Goal: Task Accomplishment & Management: Manage account settings

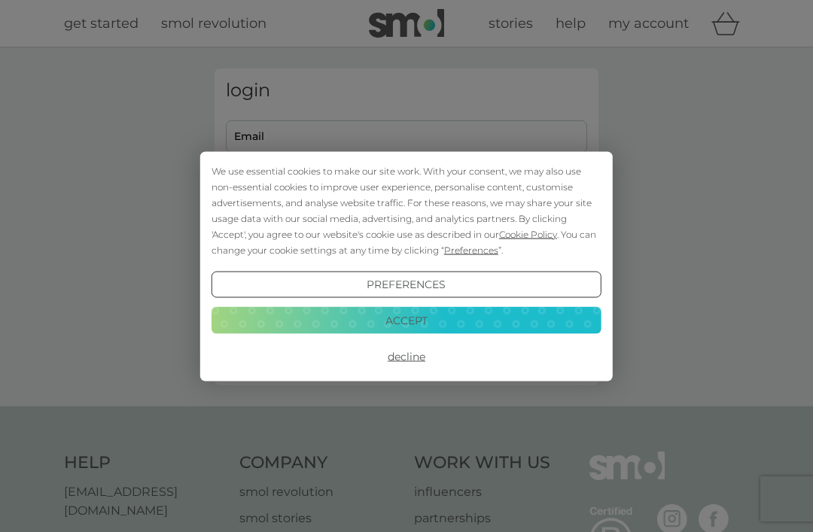
click at [364, 324] on button "Accept" at bounding box center [407, 320] width 390 height 27
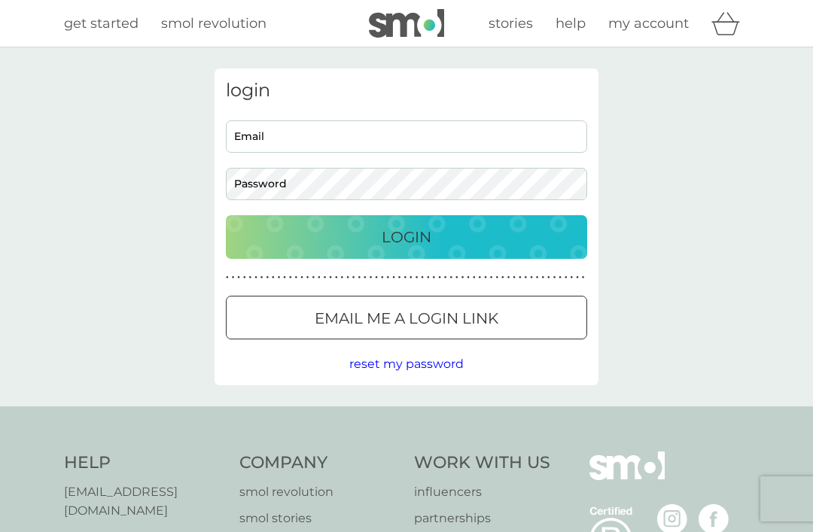
click at [354, 369] on span "reset my password" at bounding box center [406, 364] width 114 height 14
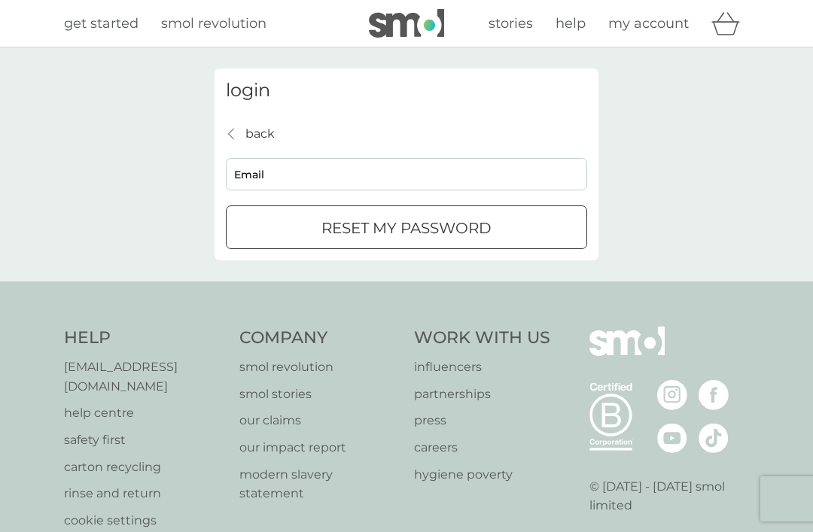
click at [119, 209] on div "login back back Email reset my password" at bounding box center [406, 164] width 813 height 234
click at [252, 133] on p "back" at bounding box center [260, 134] width 29 height 20
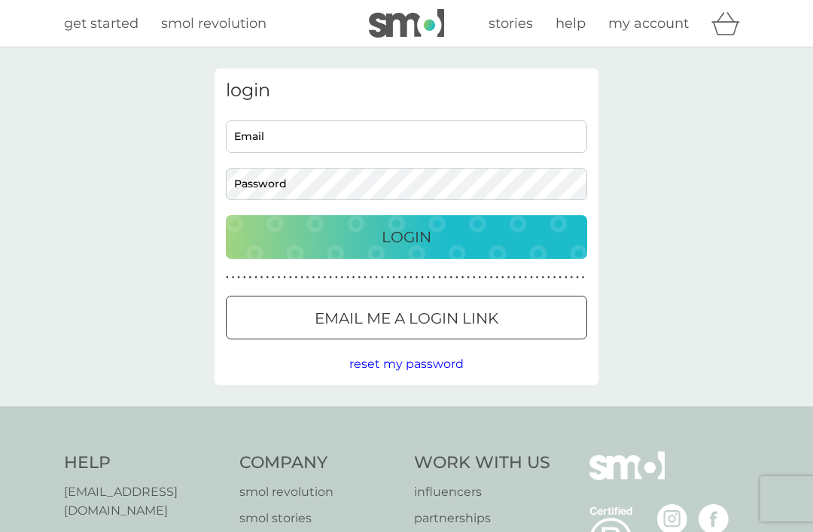
click at [291, 130] on input "Email" at bounding box center [406, 136] width 361 height 32
type input "jeanecwells@googlemail.com"
click at [407, 236] on button "Login" at bounding box center [406, 237] width 361 height 44
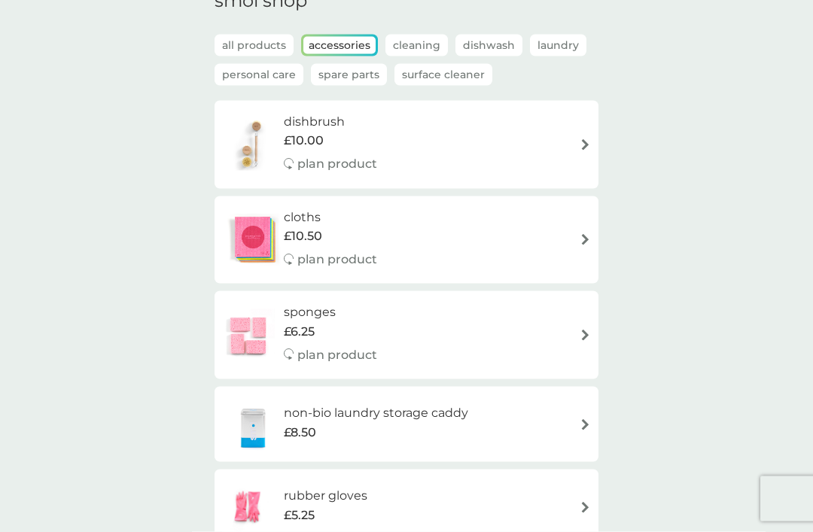
scroll to position [85, 0]
